Goal: Navigation & Orientation: Find specific page/section

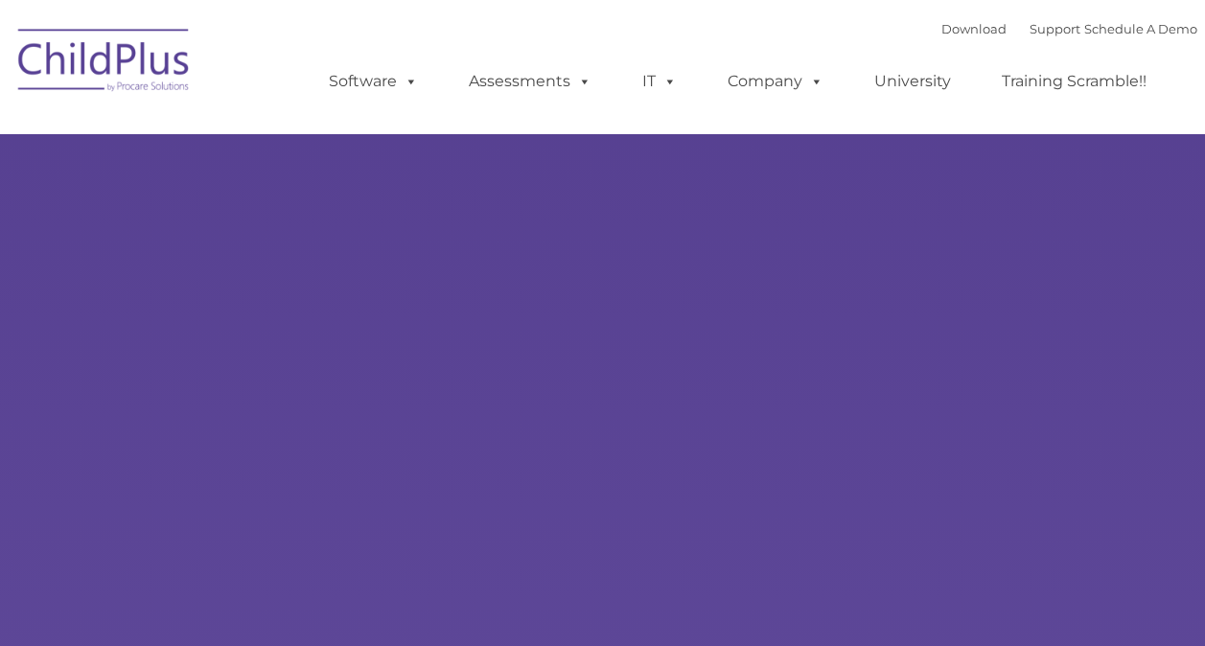
type input ""
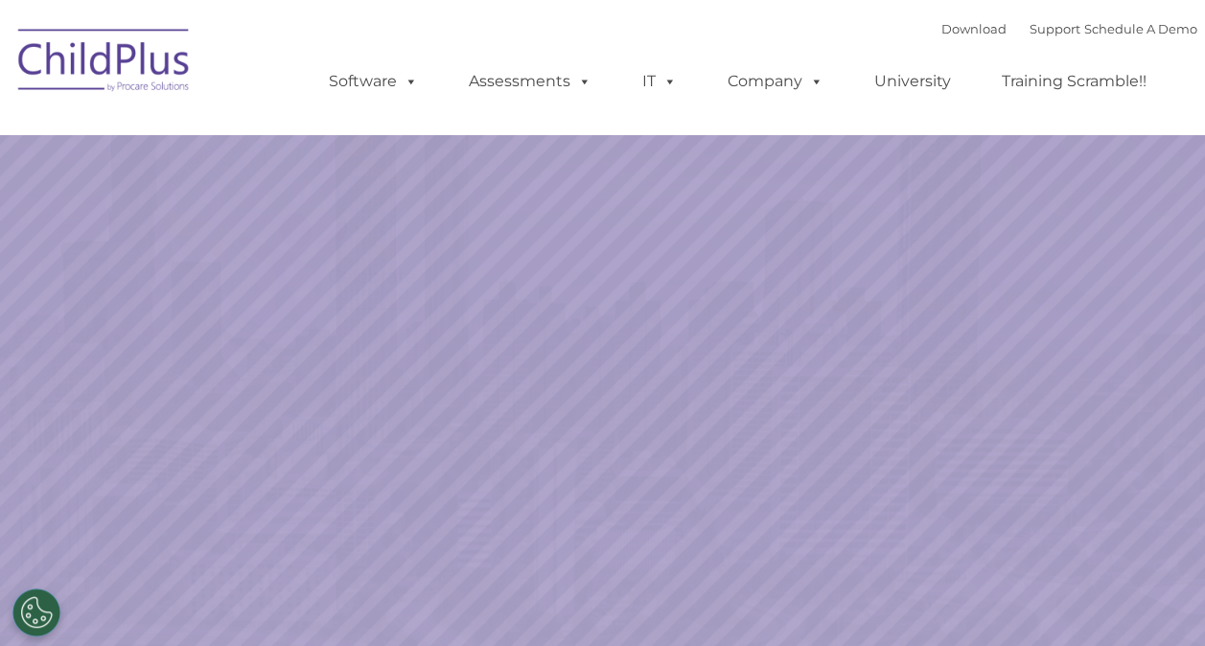
select select "MEDIUM"
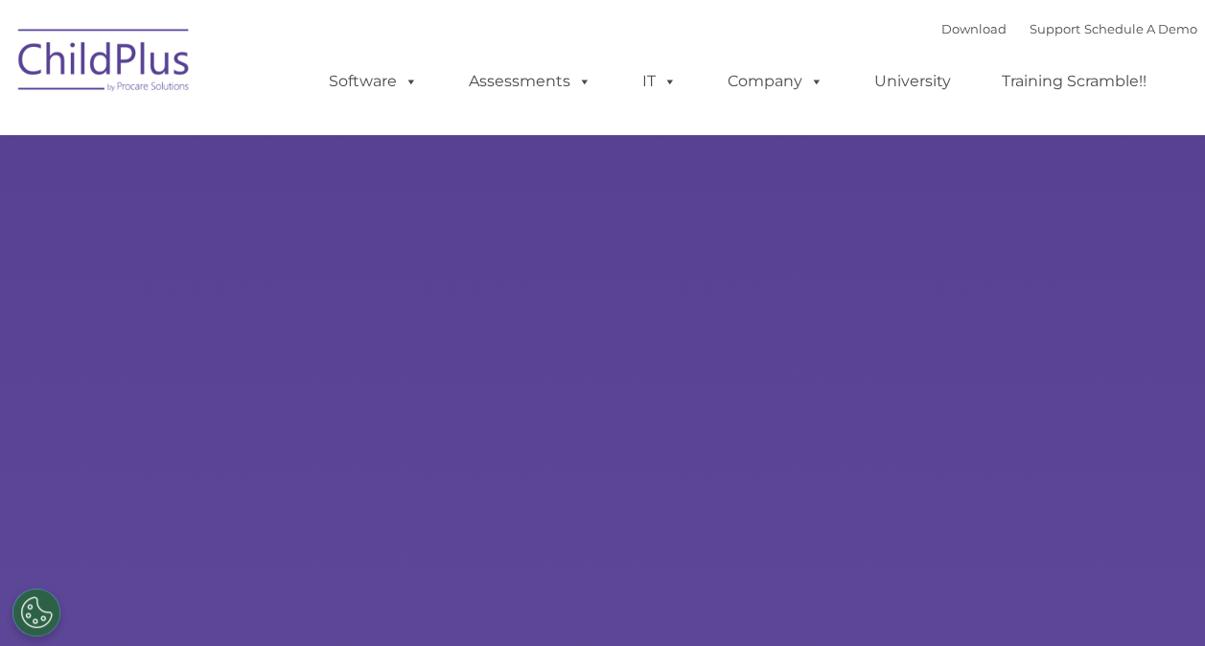
select select "MEDIUM"
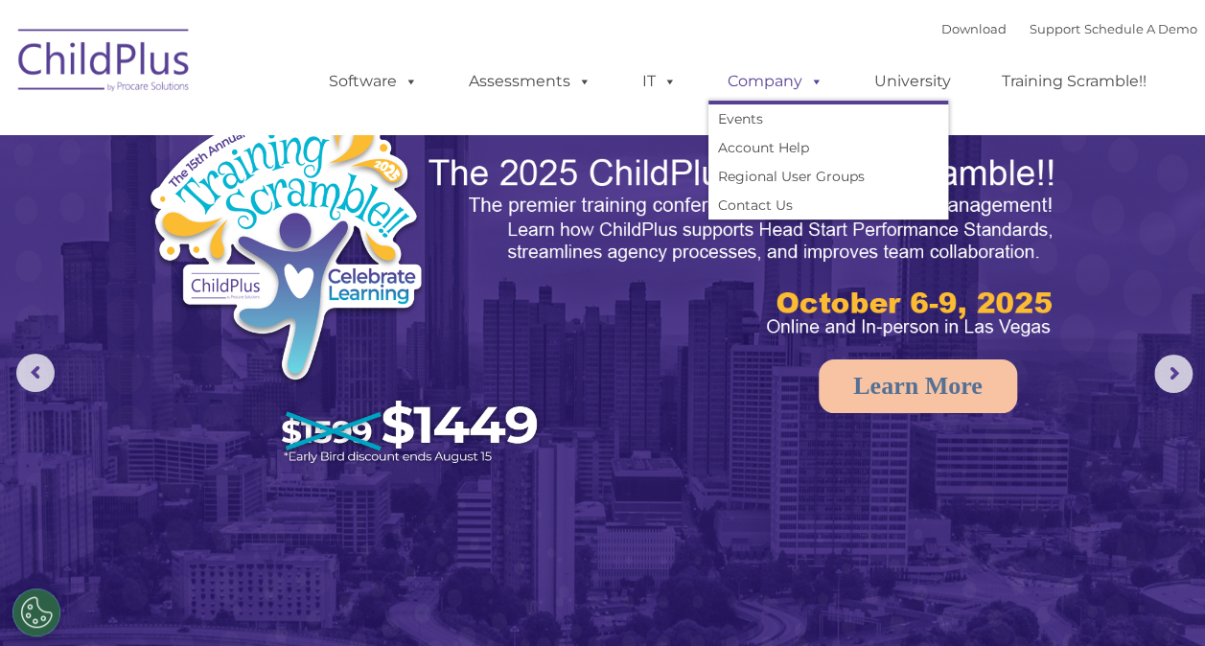
click at [756, 83] on link "Company" at bounding box center [775, 81] width 134 height 38
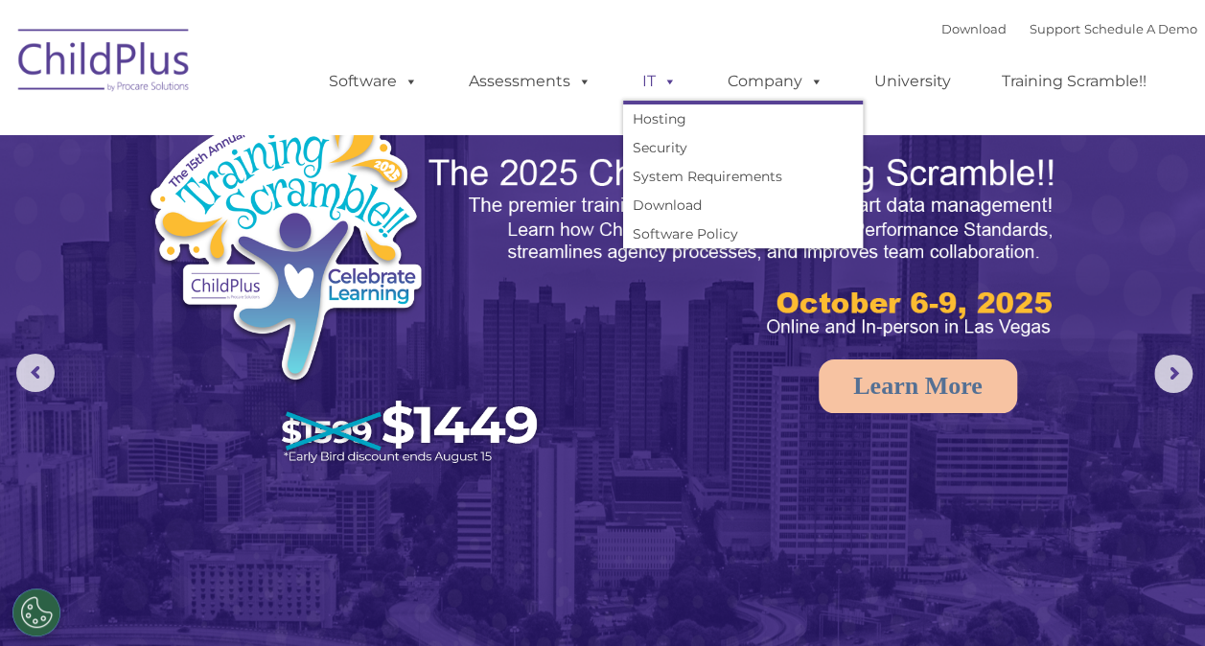
click at [648, 91] on link "IT" at bounding box center [659, 81] width 73 height 38
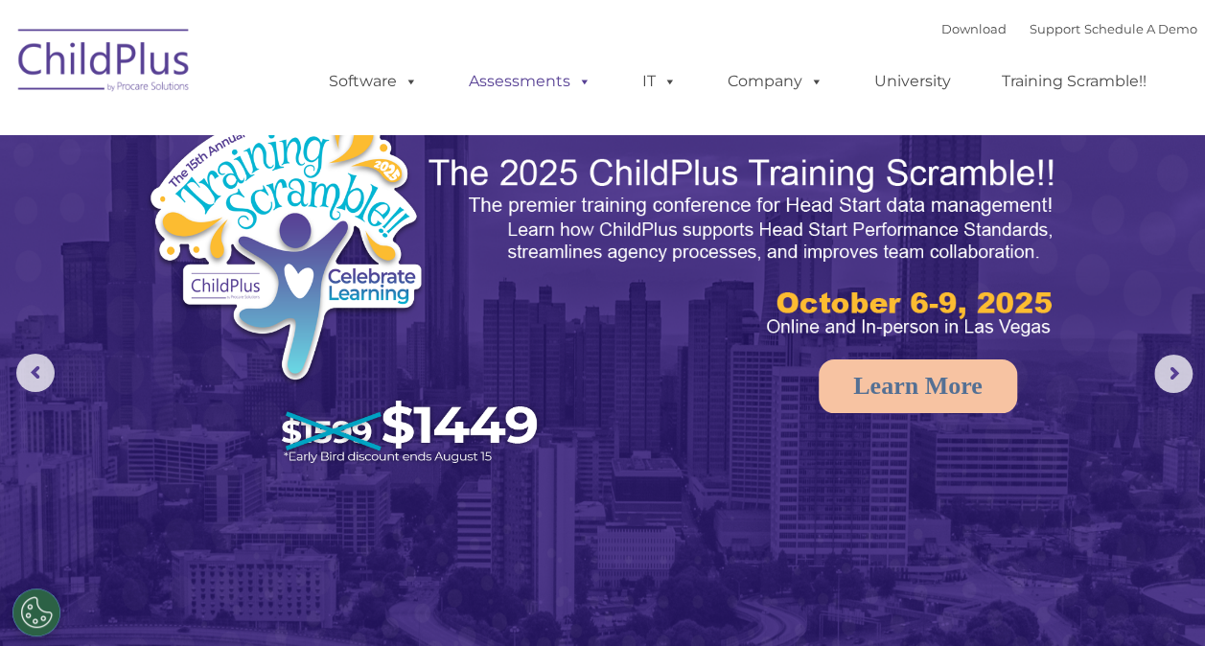
click at [560, 81] on link "Assessments" at bounding box center [530, 81] width 161 height 38
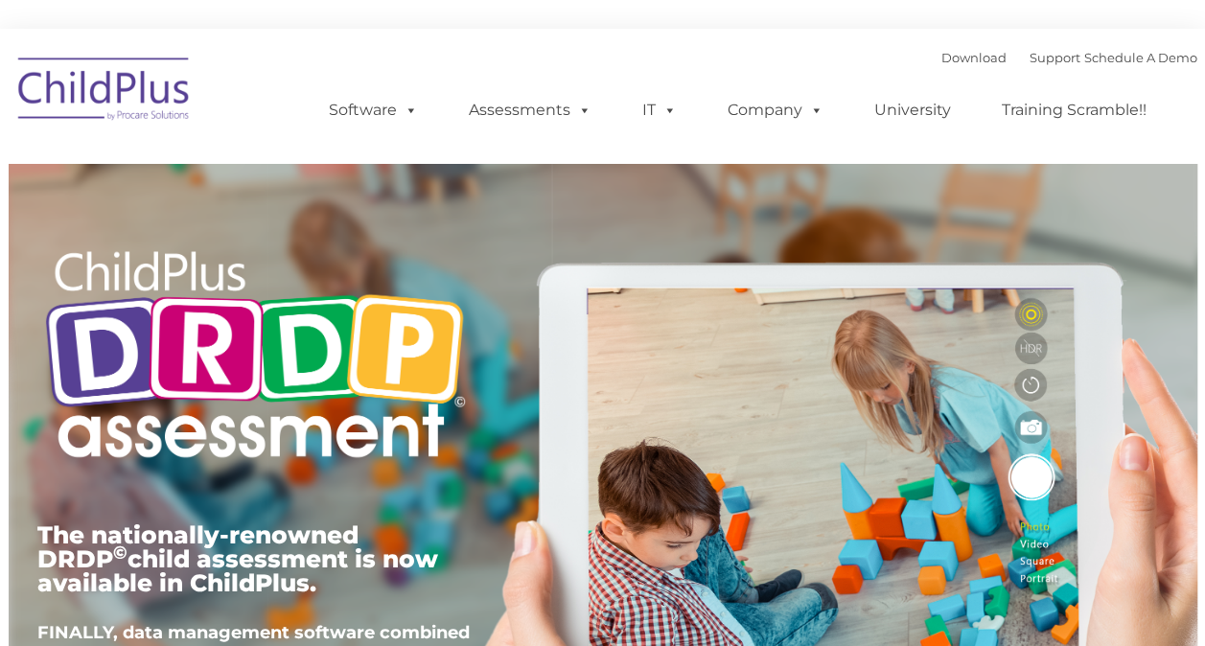
type input ""
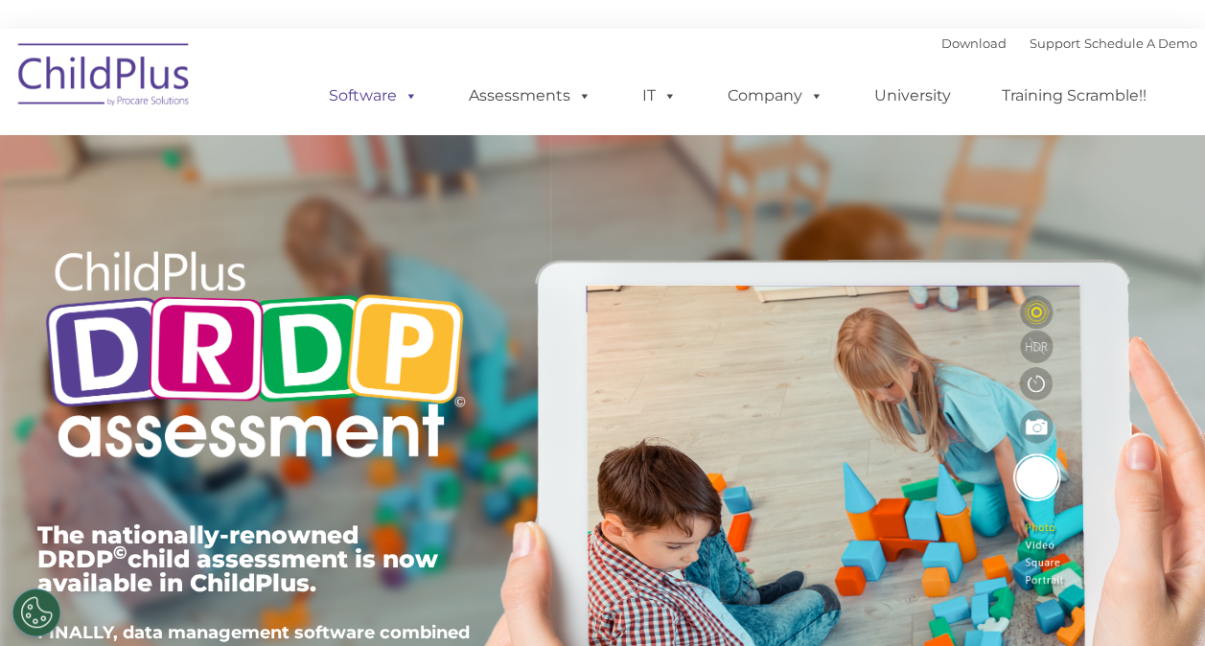
click at [387, 106] on link "Software" at bounding box center [374, 96] width 128 height 38
